Goal: Information Seeking & Learning: Learn about a topic

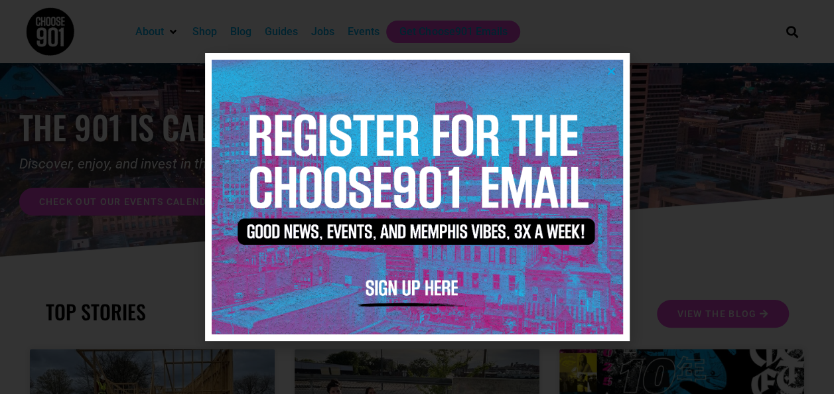
click at [610, 68] on icon "Close" at bounding box center [611, 71] width 10 height 10
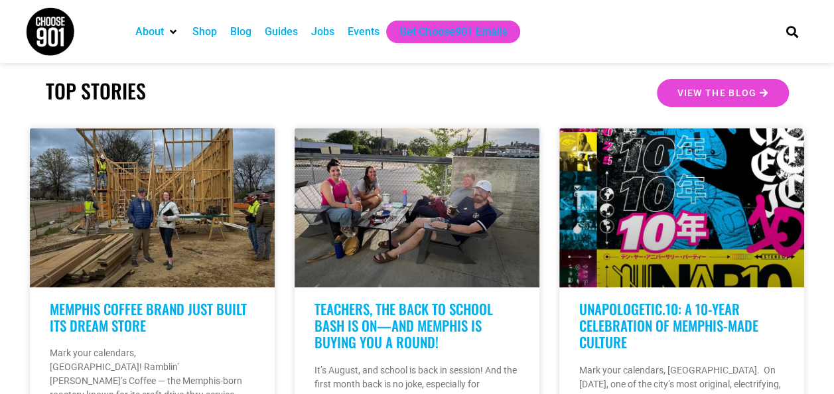
scroll to position [223, 0]
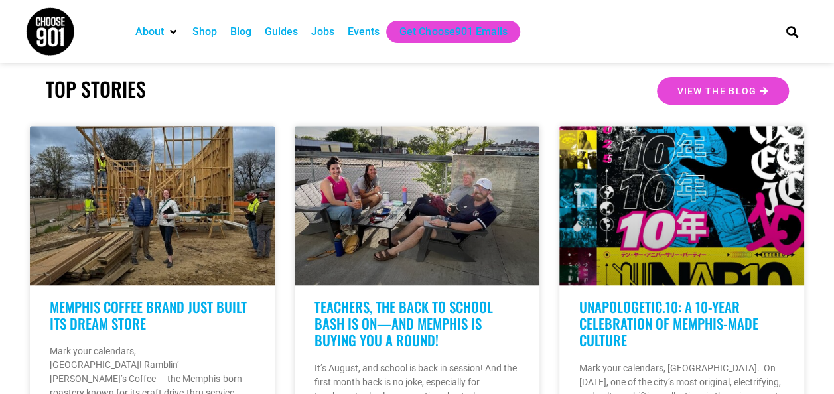
click at [332, 33] on div "Jobs" at bounding box center [322, 32] width 23 height 16
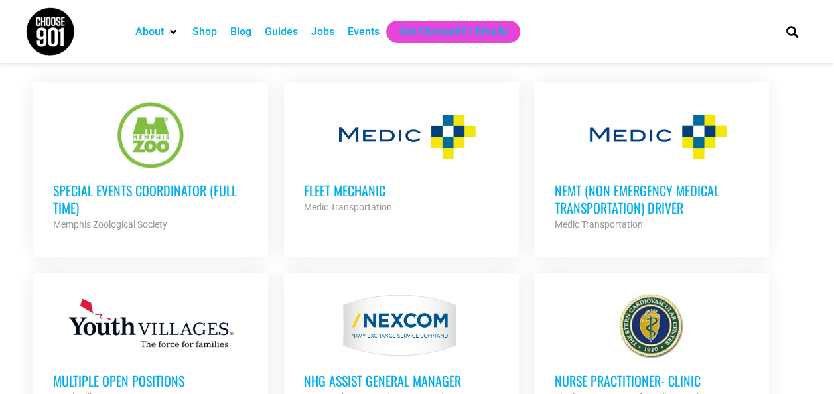
scroll to position [529, 0]
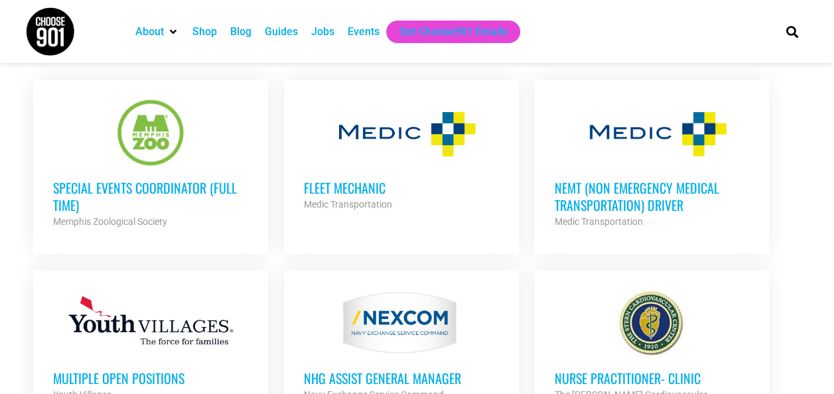
click at [161, 182] on h3 "Special Events Coordinator (Full Time)" at bounding box center [150, 196] width 195 height 34
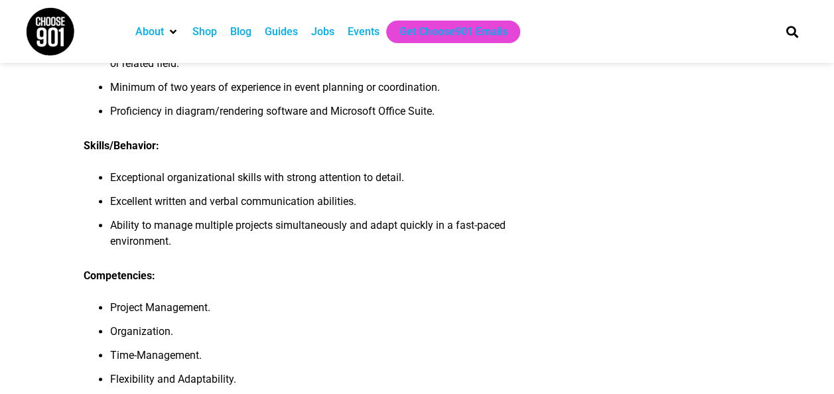
scroll to position [720, 0]
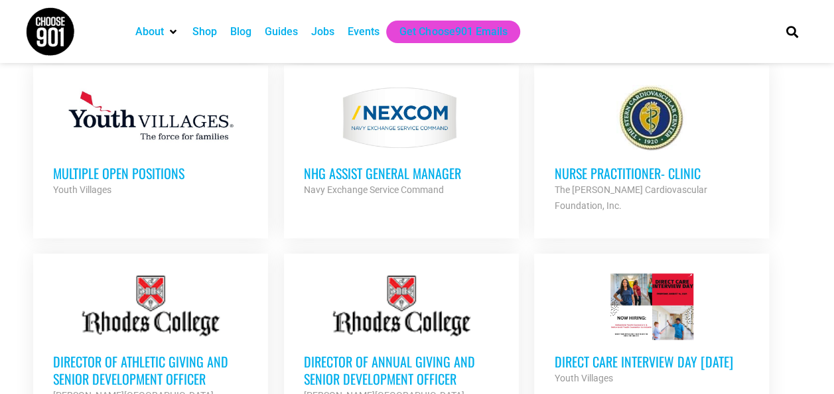
scroll to position [730, 0]
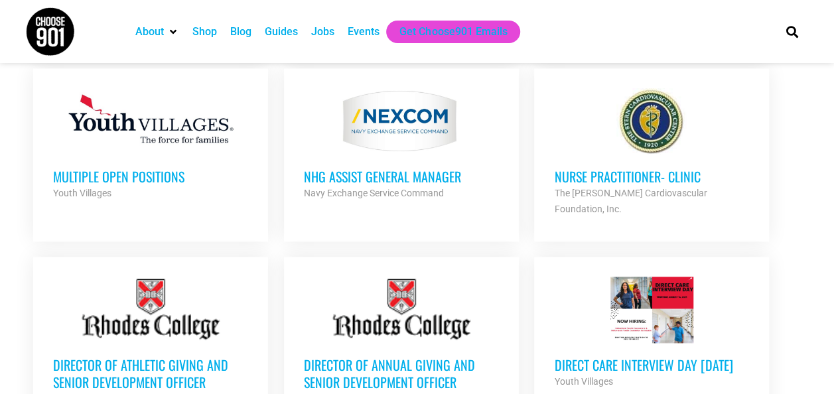
click at [106, 179] on h3 "Multiple Open Positions" at bounding box center [150, 176] width 195 height 17
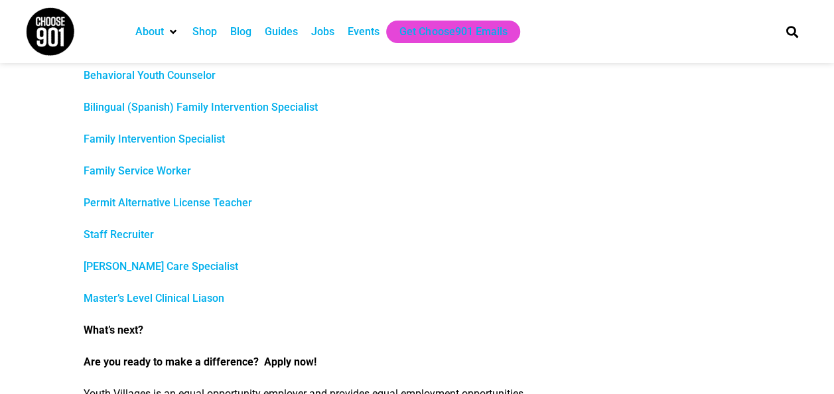
scroll to position [673, 0]
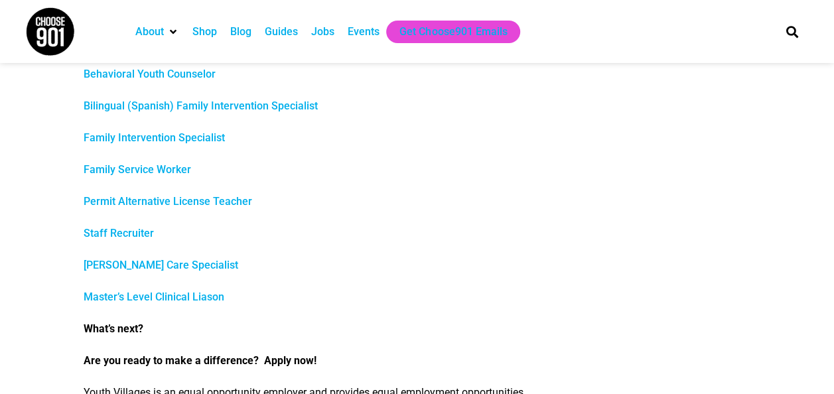
click at [151, 203] on link "Permit Alternative License Teacher" at bounding box center [168, 201] width 168 height 13
